Goal: Task Accomplishment & Management: Check status

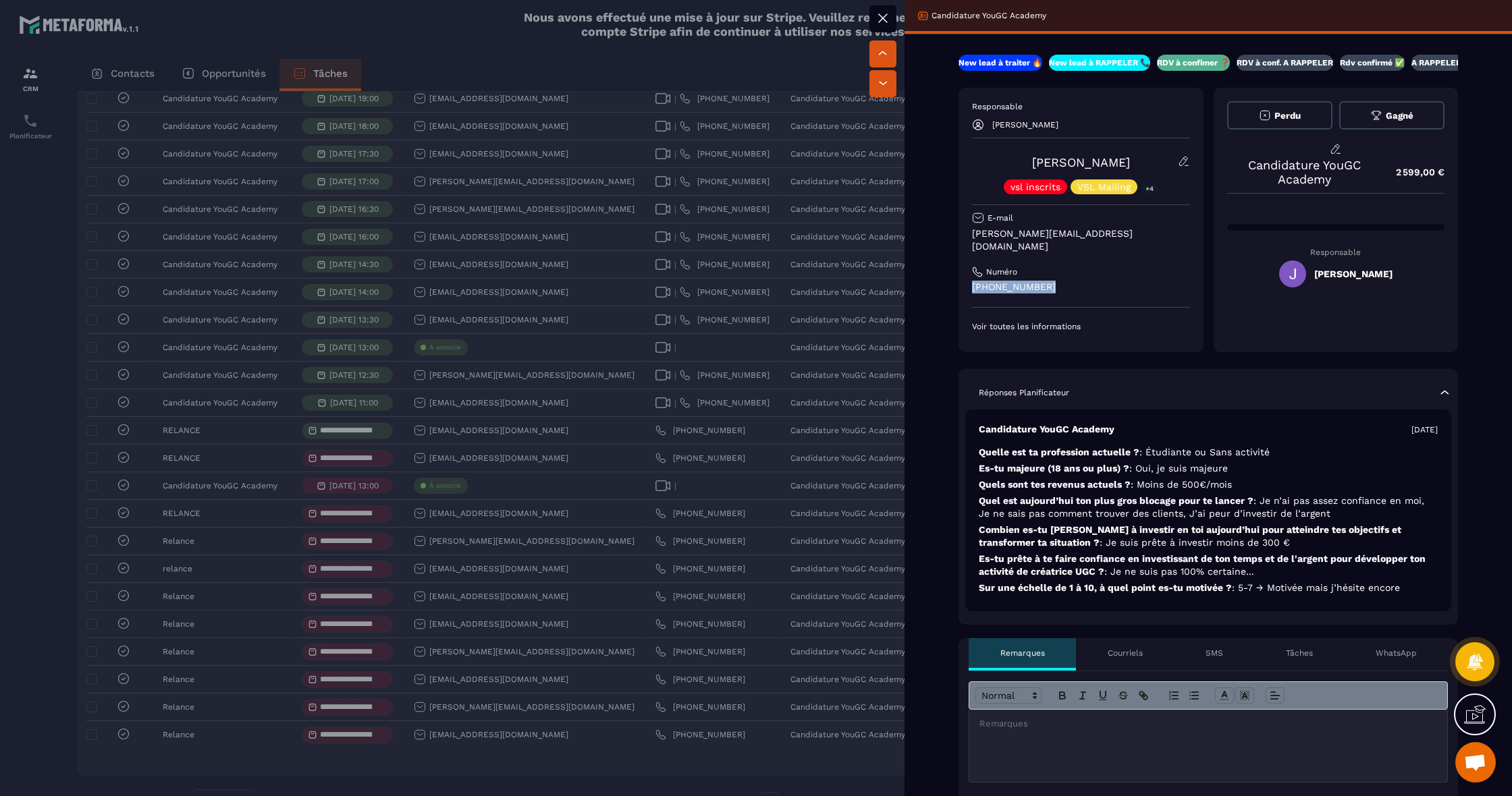
drag, startPoint x: 1091, startPoint y: 277, endPoint x: 959, endPoint y: 276, distance: 132.0
click at [959, 276] on div "Responsable [PERSON_NAME] [PERSON_NAME] vsl inscrits VSL Mailing +4 E-mail [PER…" at bounding box center [1081, 220] width 245 height 265
copy p "[PHONE_NUMBER]"
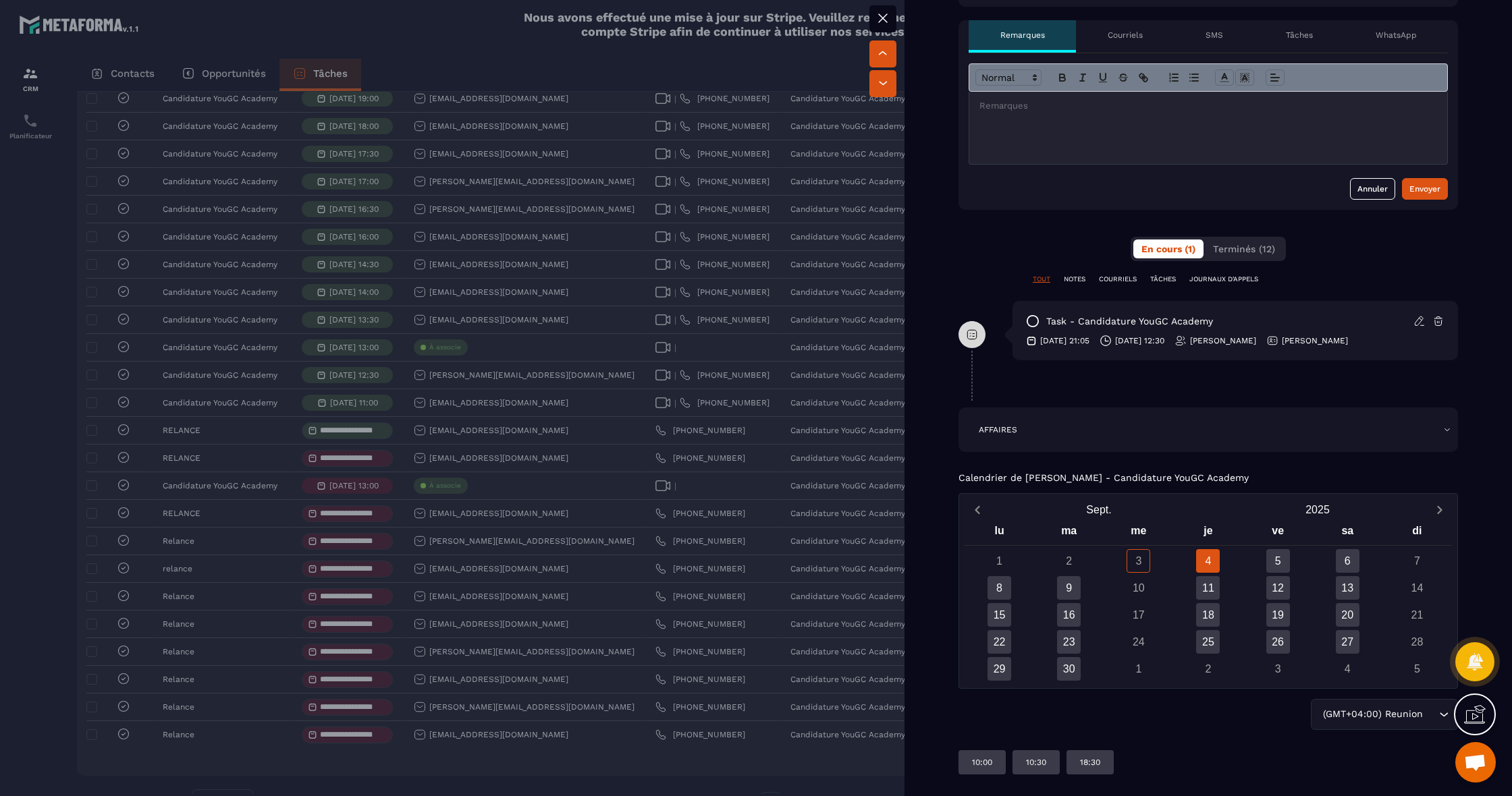
scroll to position [617, 0]
click at [393, 426] on div at bounding box center [756, 398] width 1512 height 796
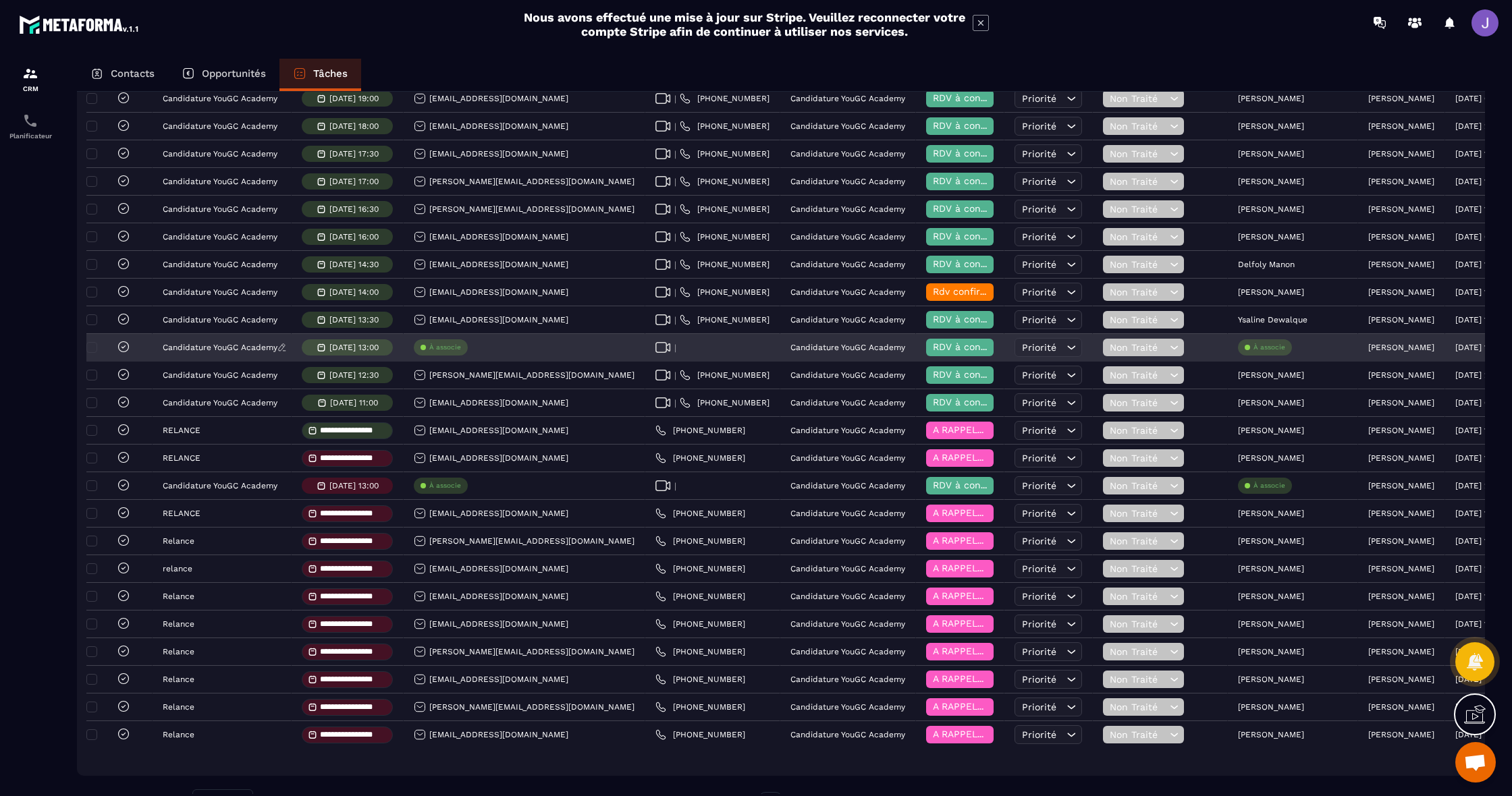
click at [237, 350] on p "Candidature YouGC Academy" at bounding box center [220, 348] width 114 height 10
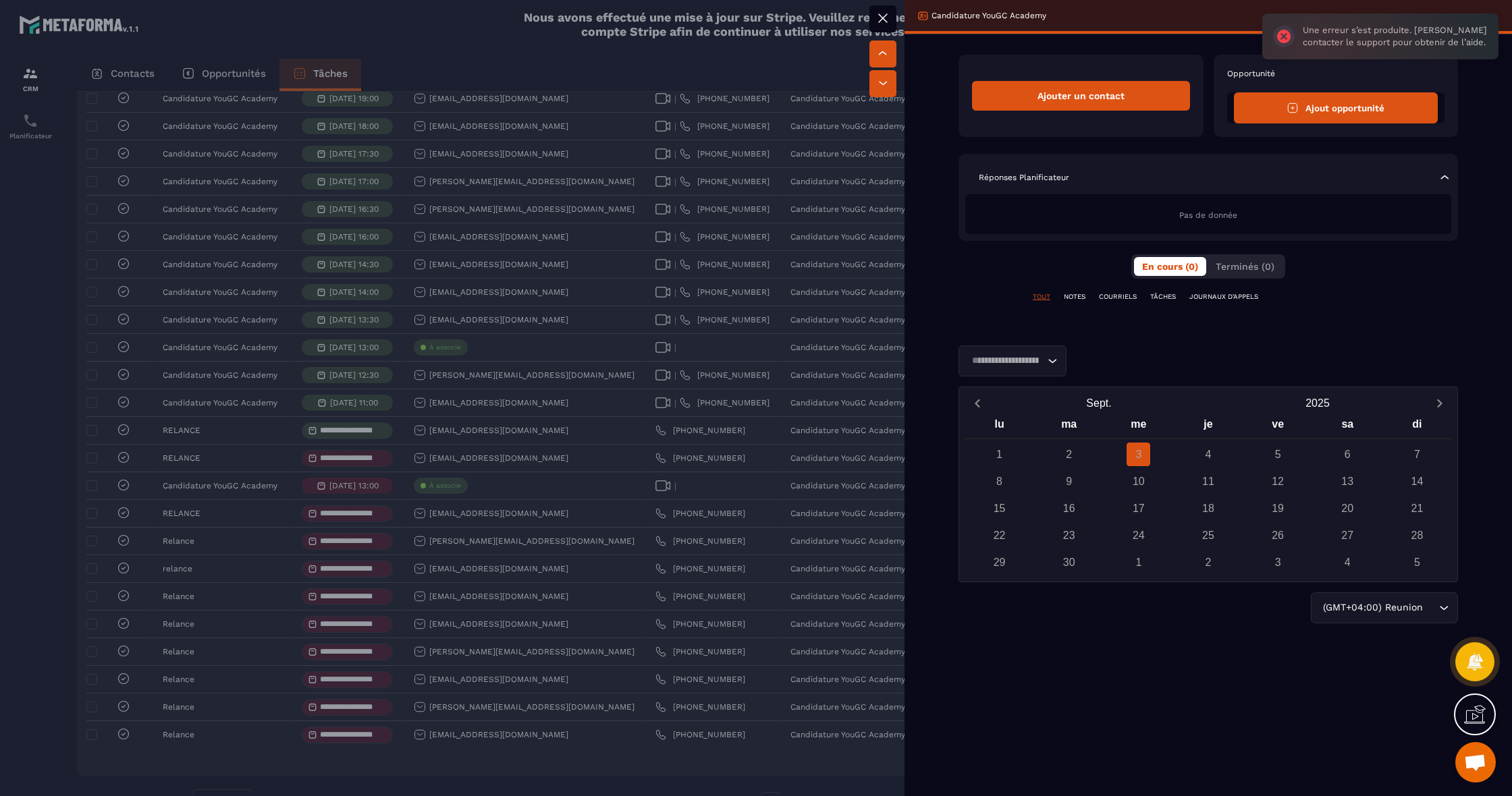
click at [190, 333] on div at bounding box center [756, 398] width 1512 height 796
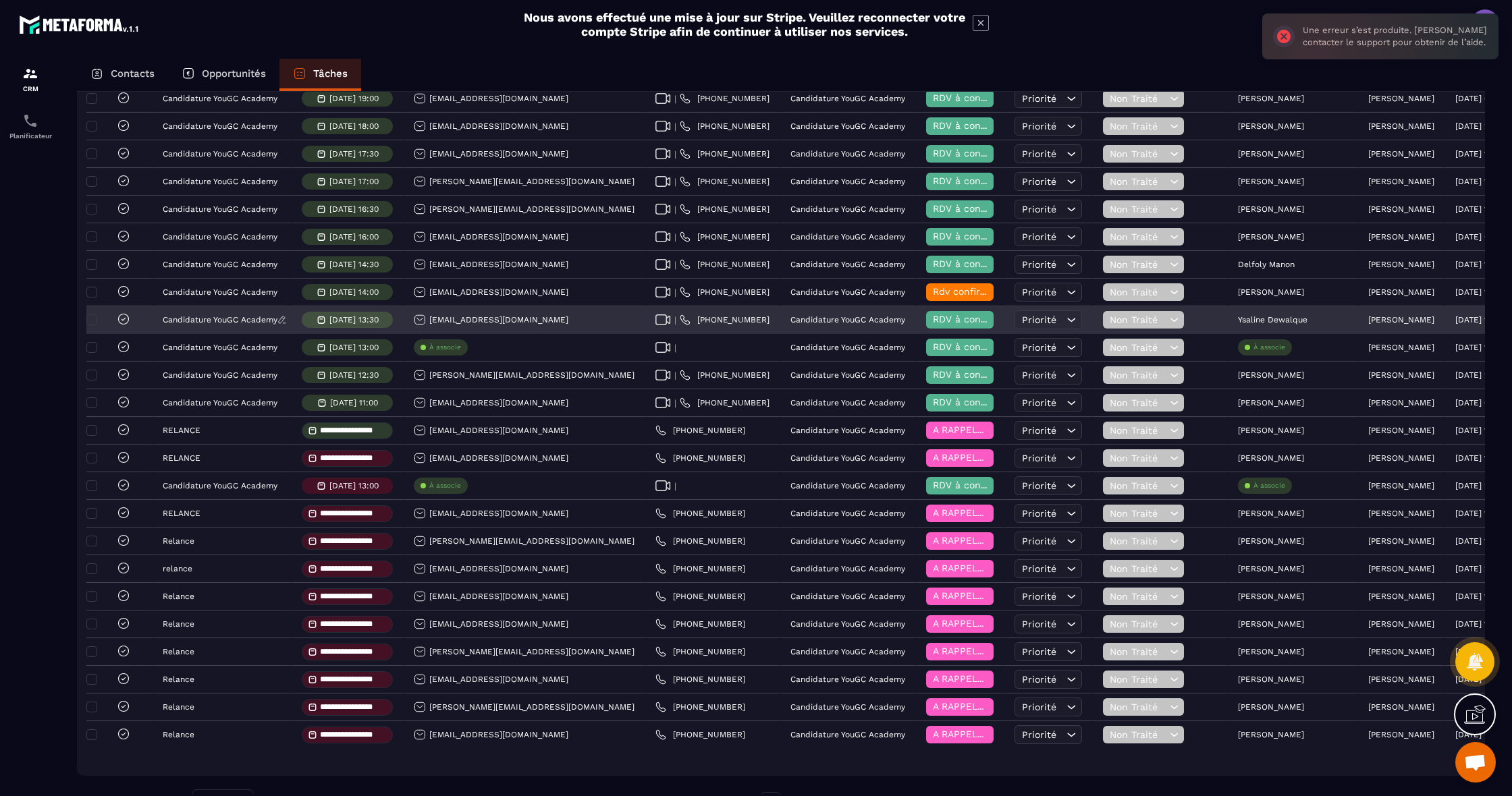
click at [204, 324] on p "Candidature YouGC Academy" at bounding box center [220, 320] width 114 height 10
